Goal: Information Seeking & Learning: Check status

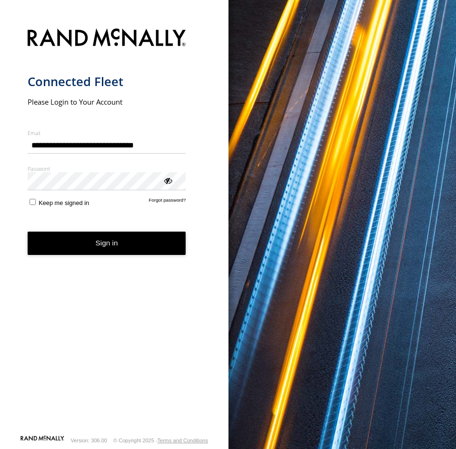
click at [79, 254] on button "Sign in" at bounding box center [107, 243] width 159 height 23
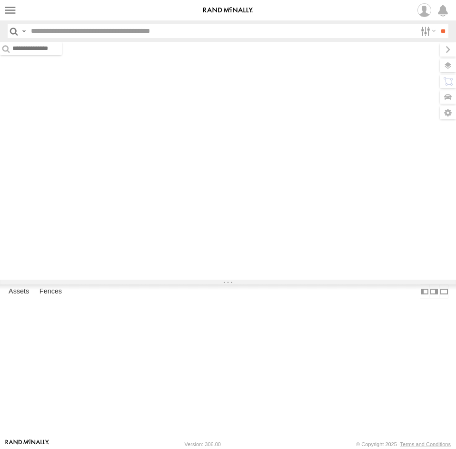
click at [122, 33] on input "text" at bounding box center [221, 31] width 389 height 14
paste input "*****"
click at [437, 24] on input "**" at bounding box center [442, 31] width 11 height 14
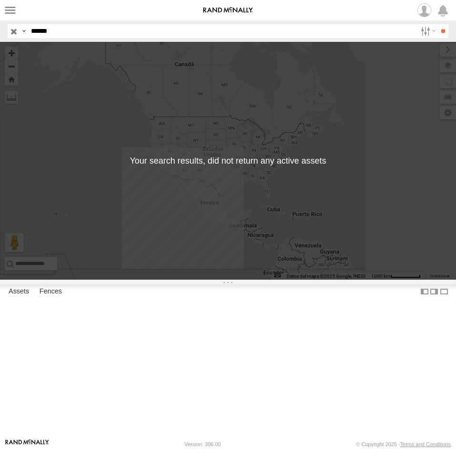
click at [72, 33] on input "*****" at bounding box center [221, 31] width 389 height 14
click at [437, 24] on input "**" at bounding box center [442, 31] width 11 height 14
click at [60, 33] on input "*****" at bounding box center [221, 31] width 389 height 14
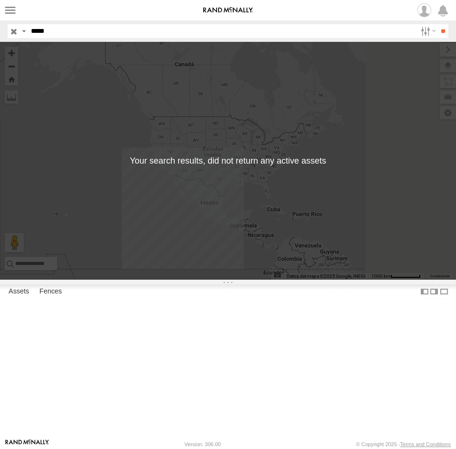
paste input "text"
click at [437, 24] on input "**" at bounding box center [442, 31] width 11 height 14
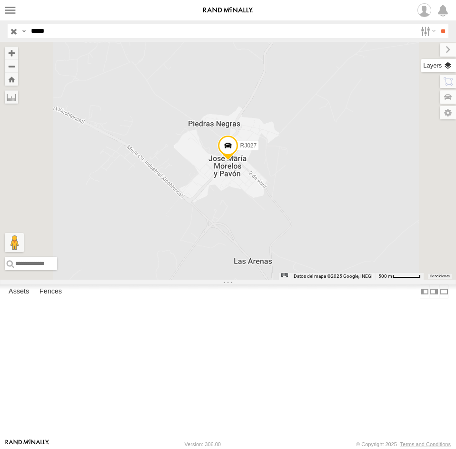
click at [444, 67] on label at bounding box center [438, 65] width 35 height 13
click at [0, 0] on span "Basemaps" at bounding box center [0, 0] width 0 height 0
click at [0, 0] on div "Roadmap Terrain Satellite Satellite + Roadmap Night Grayscale Default" at bounding box center [0, 0] width 0 height 0
click at [0, 0] on span "Satellite + Roadmap" at bounding box center [0, 0] width 0 height 0
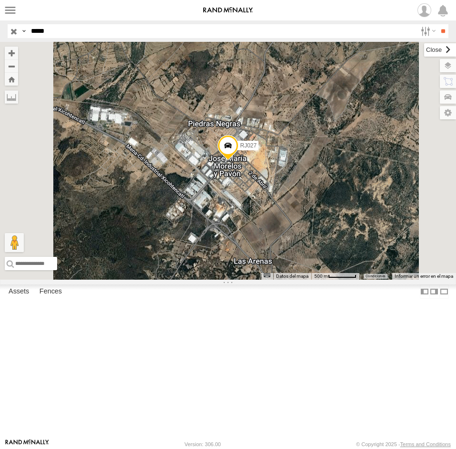
click at [424, 47] on label at bounding box center [440, 49] width 32 height 13
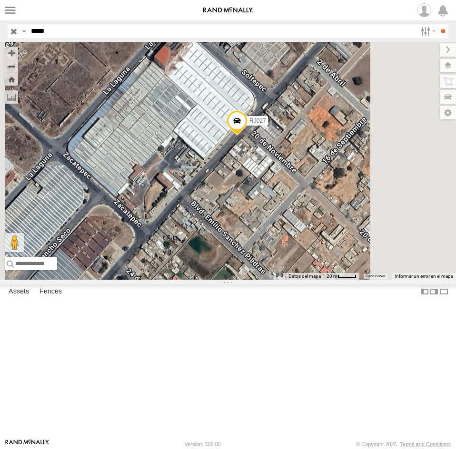
drag, startPoint x: 350, startPoint y: 177, endPoint x: 364, endPoint y: 246, distance: 69.9
click at [364, 246] on div "RJ027" at bounding box center [228, 161] width 456 height 238
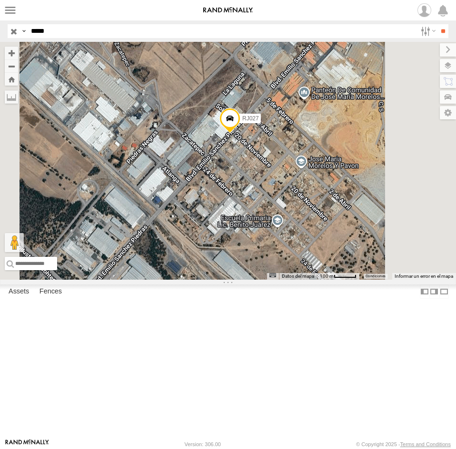
drag, startPoint x: 362, startPoint y: 265, endPoint x: 347, endPoint y: 236, distance: 32.6
click at [347, 236] on div "RJ027" at bounding box center [228, 161] width 456 height 238
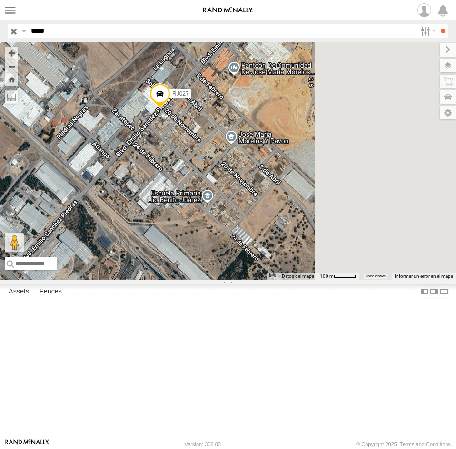
drag, startPoint x: 364, startPoint y: 287, endPoint x: 300, endPoint y: 270, distance: 65.9
click at [300, 270] on div "RJ027" at bounding box center [228, 161] width 456 height 238
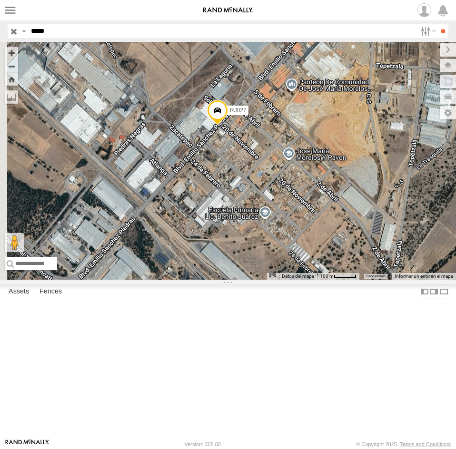
drag, startPoint x: 346, startPoint y: 274, endPoint x: 405, endPoint y: 291, distance: 61.0
click at [405, 280] on div "RJ027" at bounding box center [228, 161] width 456 height 238
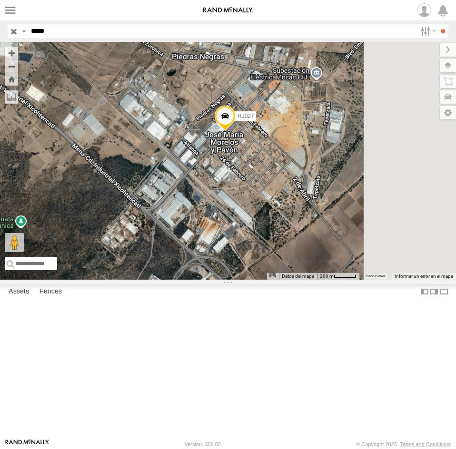
drag, startPoint x: 404, startPoint y: 298, endPoint x: 378, endPoint y: 257, distance: 48.6
click at [378, 257] on div "RJ027" at bounding box center [228, 161] width 456 height 238
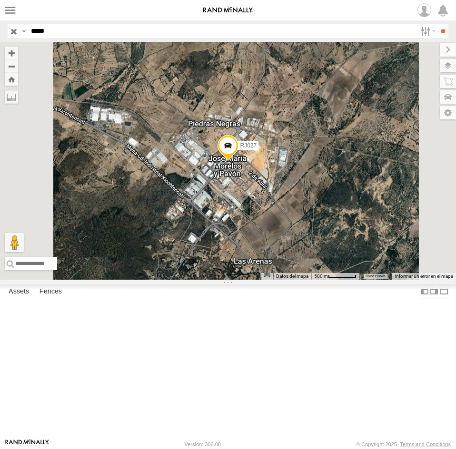
click at [103, 28] on input "*****" at bounding box center [221, 31] width 389 height 14
paste input "text"
click at [437, 24] on input "**" at bounding box center [442, 31] width 11 height 14
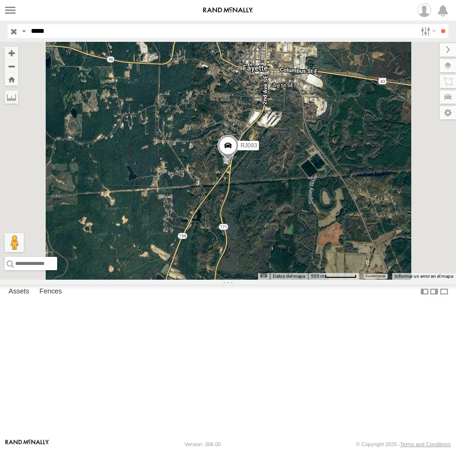
click at [238, 161] on span at bounding box center [228, 148] width 21 height 26
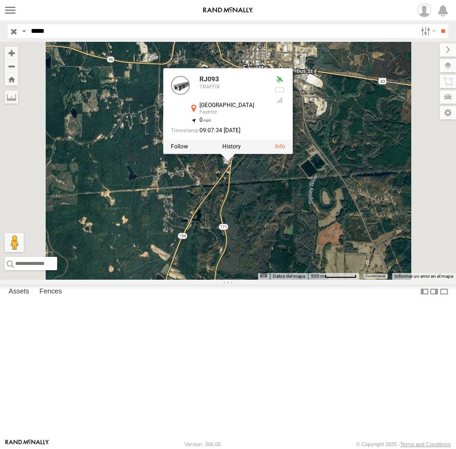
click at [356, 245] on div "RJ093 RJ093 TRAFFIX Temple Ave S Fayette 33.67063 , -87.83574 0 09:07:34 08/26/…" at bounding box center [228, 161] width 456 height 238
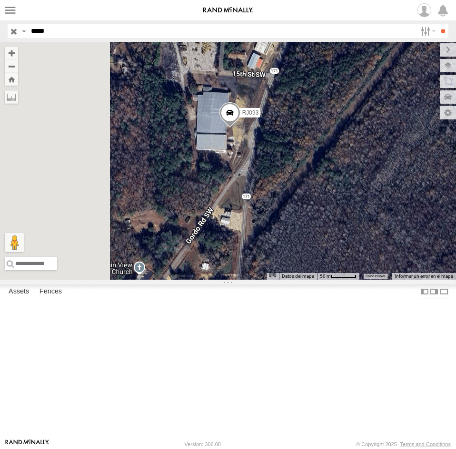
drag, startPoint x: 330, startPoint y: 236, endPoint x: 348, endPoint y: 240, distance: 18.1
click at [348, 240] on div "RJ093" at bounding box center [228, 161] width 456 height 238
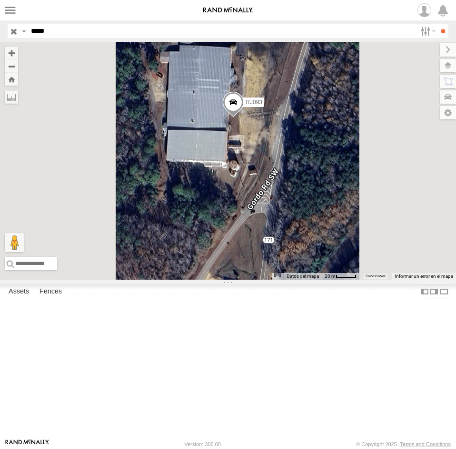
drag, startPoint x: 351, startPoint y: 242, endPoint x: 354, endPoint y: 265, distance: 23.5
click at [354, 265] on div "RJ093" at bounding box center [228, 161] width 456 height 238
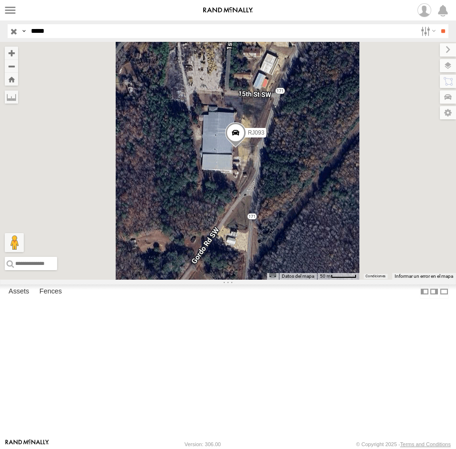
drag, startPoint x: 335, startPoint y: 277, endPoint x: 351, endPoint y: 280, distance: 16.4
click at [351, 280] on div "RJ093" at bounding box center [228, 161] width 456 height 238
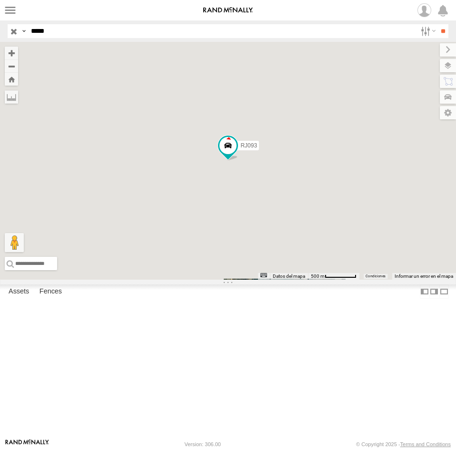
click at [175, 36] on input "*****" at bounding box center [221, 31] width 389 height 14
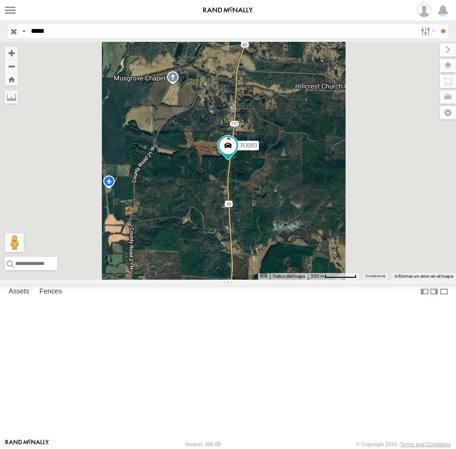
click at [437, 24] on input "**" at bounding box center [442, 31] width 11 height 14
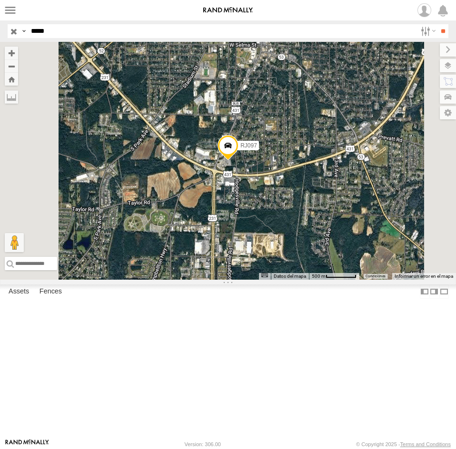
click at [238, 161] on span at bounding box center [228, 148] width 21 height 26
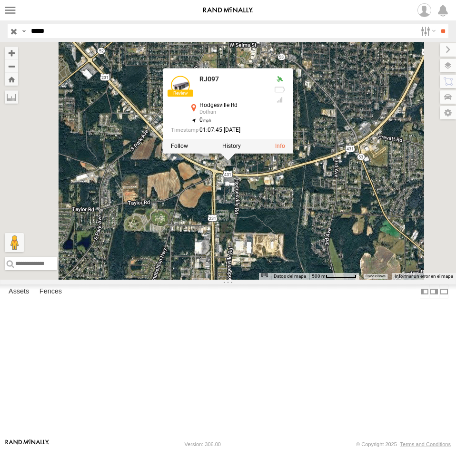
click at [355, 261] on div "RJ097 RJ097 Hodgesville Rd Dothan 31.19213 , -85.39912 0 01:07:45 08/26/2025" at bounding box center [228, 161] width 456 height 238
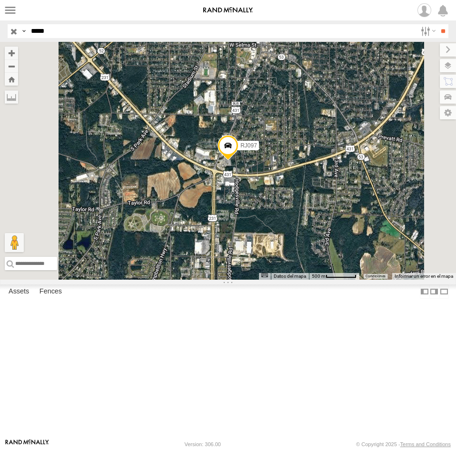
click at [97, 30] on input "*****" at bounding box center [221, 31] width 389 height 14
paste input "text"
type input "*****"
click at [437, 24] on input "**" at bounding box center [442, 31] width 11 height 14
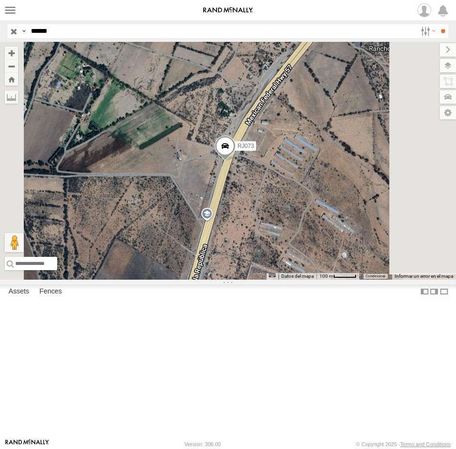
click at [356, 235] on div "RJ073" at bounding box center [228, 161] width 456 height 238
click at [236, 161] on span at bounding box center [225, 149] width 21 height 26
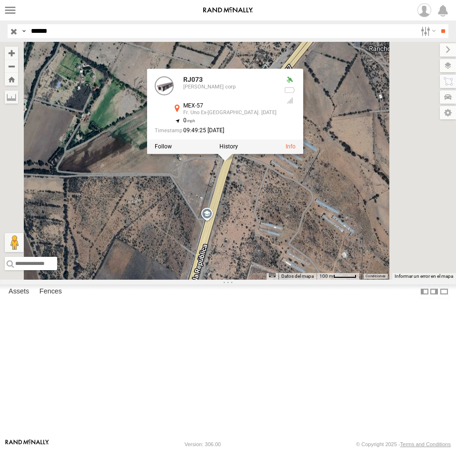
click at [367, 252] on div "RJ073 RJ073 syfan corp MEX-57 Fr. Uno Ex-Hacienda Sto. Domingo 21.66218 , -100.…" at bounding box center [228, 161] width 456 height 238
drag, startPoint x: 368, startPoint y: 238, endPoint x: 367, endPoint y: 199, distance: 38.6
click at [367, 199] on div "RJ073 RJ073 syfan corp MEX-57 Fr. Uno Ex-Hacienda Sto. Domingo 21.66218 , -100.…" at bounding box center [228, 161] width 456 height 238
click at [377, 280] on div "RJ073 RJ073 syfan corp MEX-57 Fr. Uno Ex-Hacienda Sto. Domingo 21.66218 , -100.…" at bounding box center [228, 161] width 456 height 238
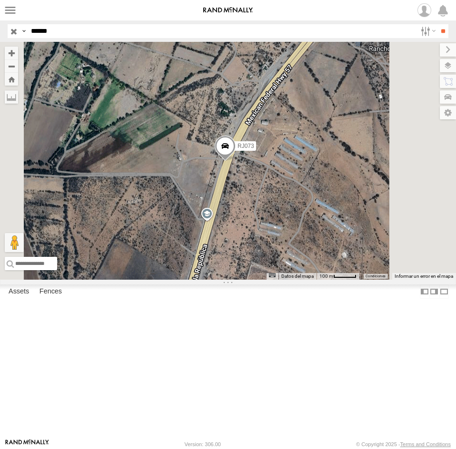
drag, startPoint x: 377, startPoint y: 282, endPoint x: 377, endPoint y: 236, distance: 46.2
click at [378, 234] on div "RJ073" at bounding box center [228, 161] width 456 height 238
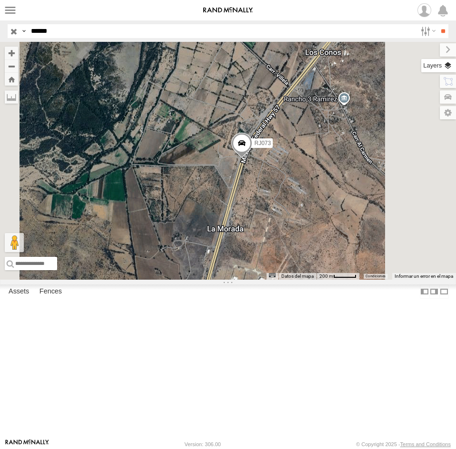
click at [445, 65] on label at bounding box center [438, 65] width 35 height 13
click at [0, 0] on div "Vicroads (VIC)" at bounding box center [0, 0] width 0 height 0
click at [0, 0] on span "Overlays" at bounding box center [0, 0] width 0 height 0
click at [0, 0] on span "Transit" at bounding box center [0, 0] width 0 height 0
click at [0, 0] on span "Traffic" at bounding box center [0, 0] width 0 height 0
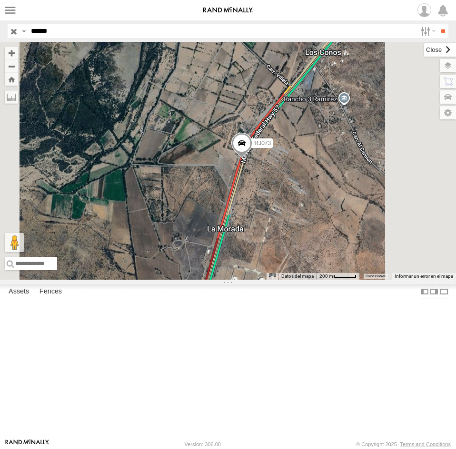
click at [424, 49] on label at bounding box center [440, 49] width 32 height 13
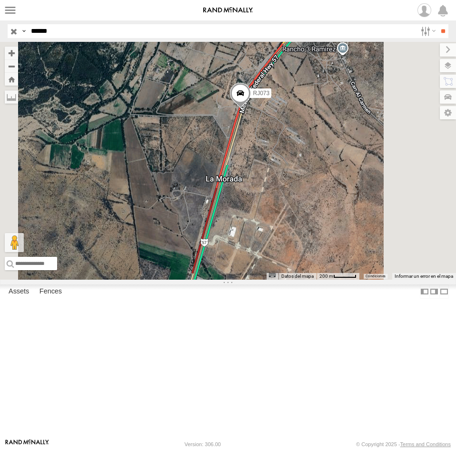
drag, startPoint x: 392, startPoint y: 250, endPoint x: 388, endPoint y: 231, distance: 19.9
click at [388, 231] on div "RJ073" at bounding box center [228, 161] width 456 height 238
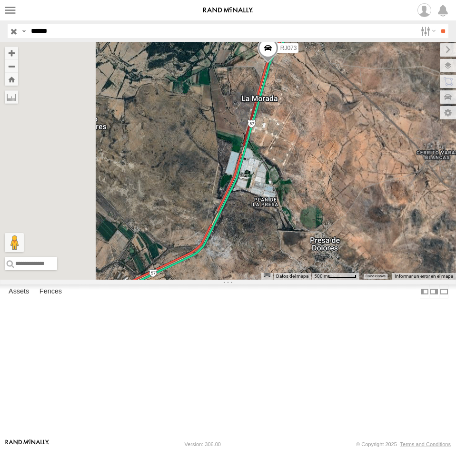
drag, startPoint x: 361, startPoint y: 308, endPoint x: 378, endPoint y: 223, distance: 86.4
click at [378, 223] on div "RJ073" at bounding box center [228, 161] width 456 height 238
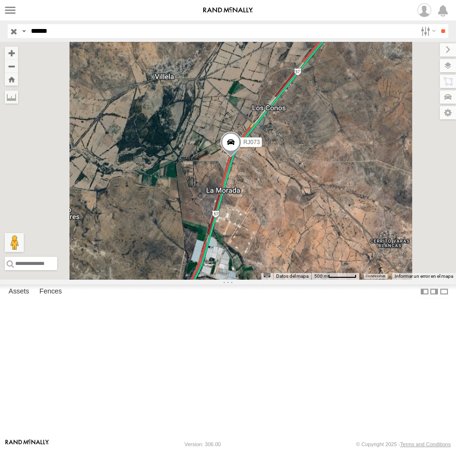
drag, startPoint x: 365, startPoint y: 295, endPoint x: 416, endPoint y: 216, distance: 94.0
click at [408, 228] on div "RJ073" at bounding box center [228, 161] width 456 height 238
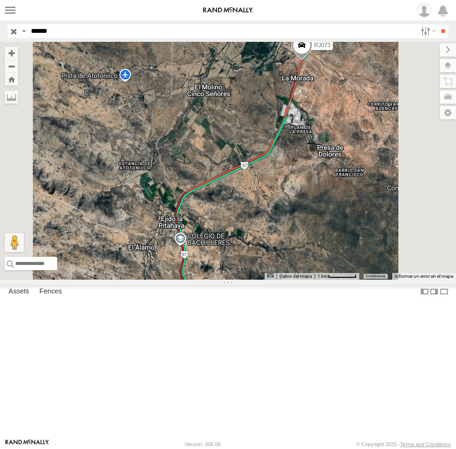
drag, startPoint x: 365, startPoint y: 346, endPoint x: 369, endPoint y: 279, distance: 66.8
click at [375, 280] on div "RJ073" at bounding box center [228, 161] width 456 height 238
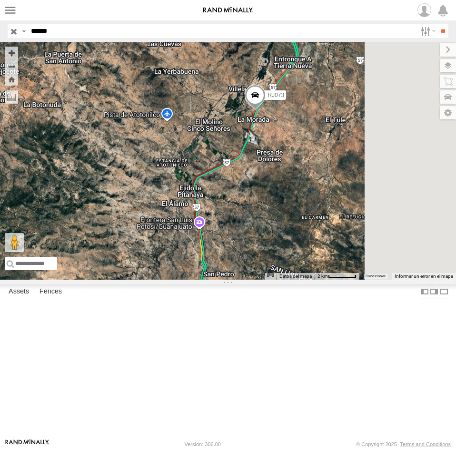
drag, startPoint x: 384, startPoint y: 311, endPoint x: 363, endPoint y: 291, distance: 29.0
click at [363, 280] on div "RJ073" at bounding box center [228, 161] width 456 height 238
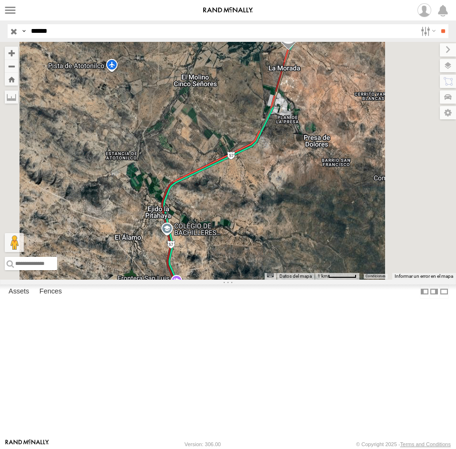
drag, startPoint x: 363, startPoint y: 286, endPoint x: 388, endPoint y: 322, distance: 44.5
click at [388, 280] on div "RJ073" at bounding box center [228, 161] width 456 height 238
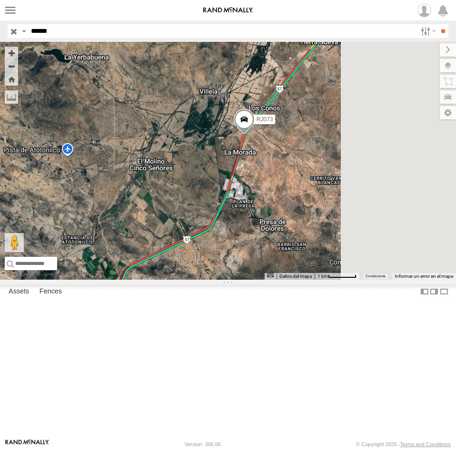
drag, startPoint x: 387, startPoint y: 150, endPoint x: 358, endPoint y: 228, distance: 82.8
click at [342, 235] on div "RJ073" at bounding box center [228, 161] width 456 height 238
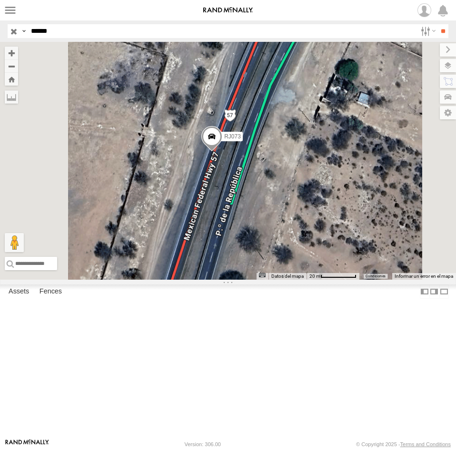
drag, startPoint x: 307, startPoint y: 198, endPoint x: 302, endPoint y: 316, distance: 118.2
click at [353, 279] on div "RJ073" at bounding box center [228, 161] width 456 height 238
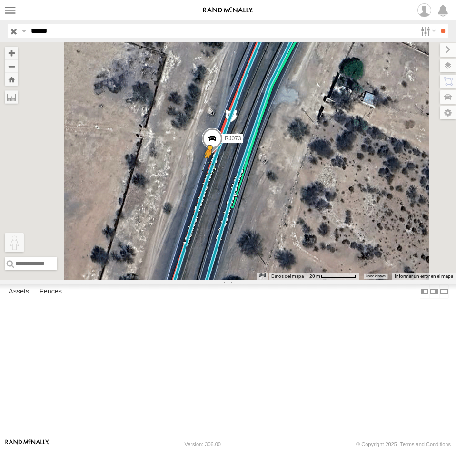
drag, startPoint x: 249, startPoint y: 397, endPoint x: 330, endPoint y: 244, distance: 172.9
click at [330, 244] on div "RJ073 Para activar la función de arrastrar con el teclado, presiona Alt + Intro…" at bounding box center [228, 161] width 456 height 238
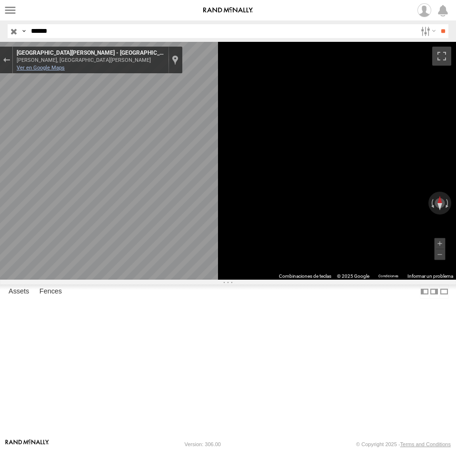
click at [65, 69] on link "Ver en Google Maps" at bounding box center [41, 68] width 48 height 6
